Goal: Contribute content

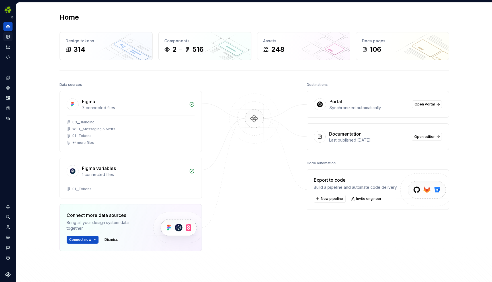
click at [9, 37] on icon "Documentation" at bounding box center [8, 36] width 2 height 3
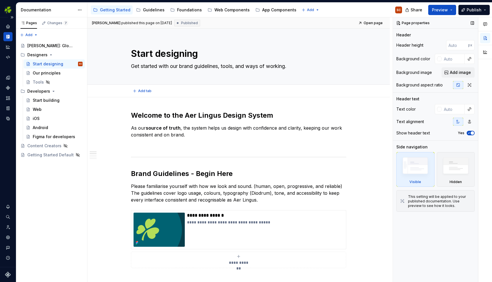
type textarea "*"
click at [411, 11] on button "Share" at bounding box center [414, 10] width 24 height 10
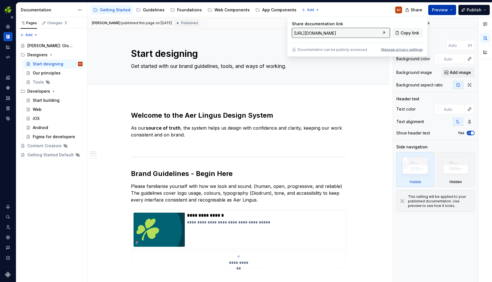
click at [452, 10] on button "Preview" at bounding box center [442, 10] width 28 height 10
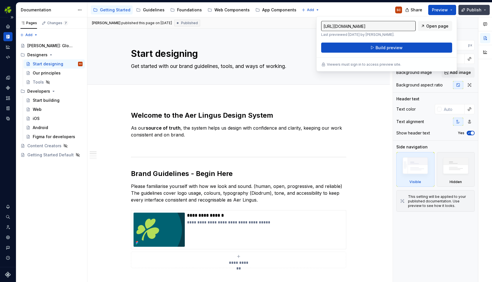
click at [485, 8] on button "Publish" at bounding box center [473, 10] width 31 height 10
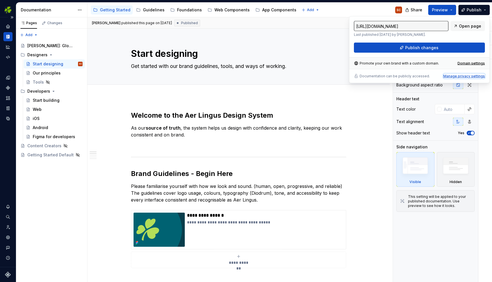
click at [459, 78] on div "Manage privacy settings" at bounding box center [464, 76] width 42 height 5
type input "[URL][DOMAIN_NAME]"
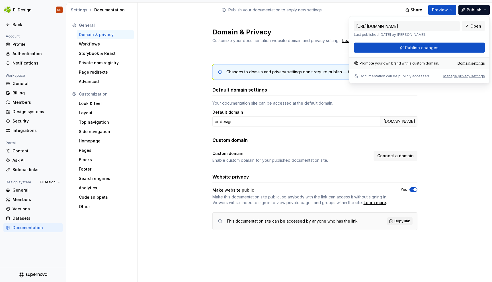
click at [175, 186] on div "Changes to domain and privacy settings don’t require publish — they will take e…" at bounding box center [314, 153] width 354 height 198
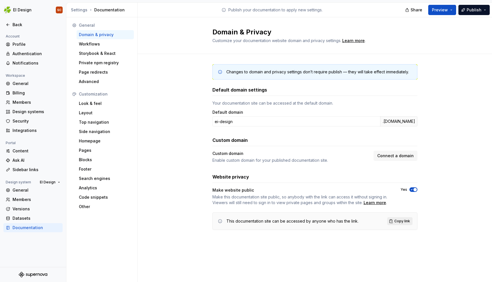
click at [395, 222] on span "Copy link" at bounding box center [402, 221] width 16 height 5
